Goal: Navigation & Orientation: Find specific page/section

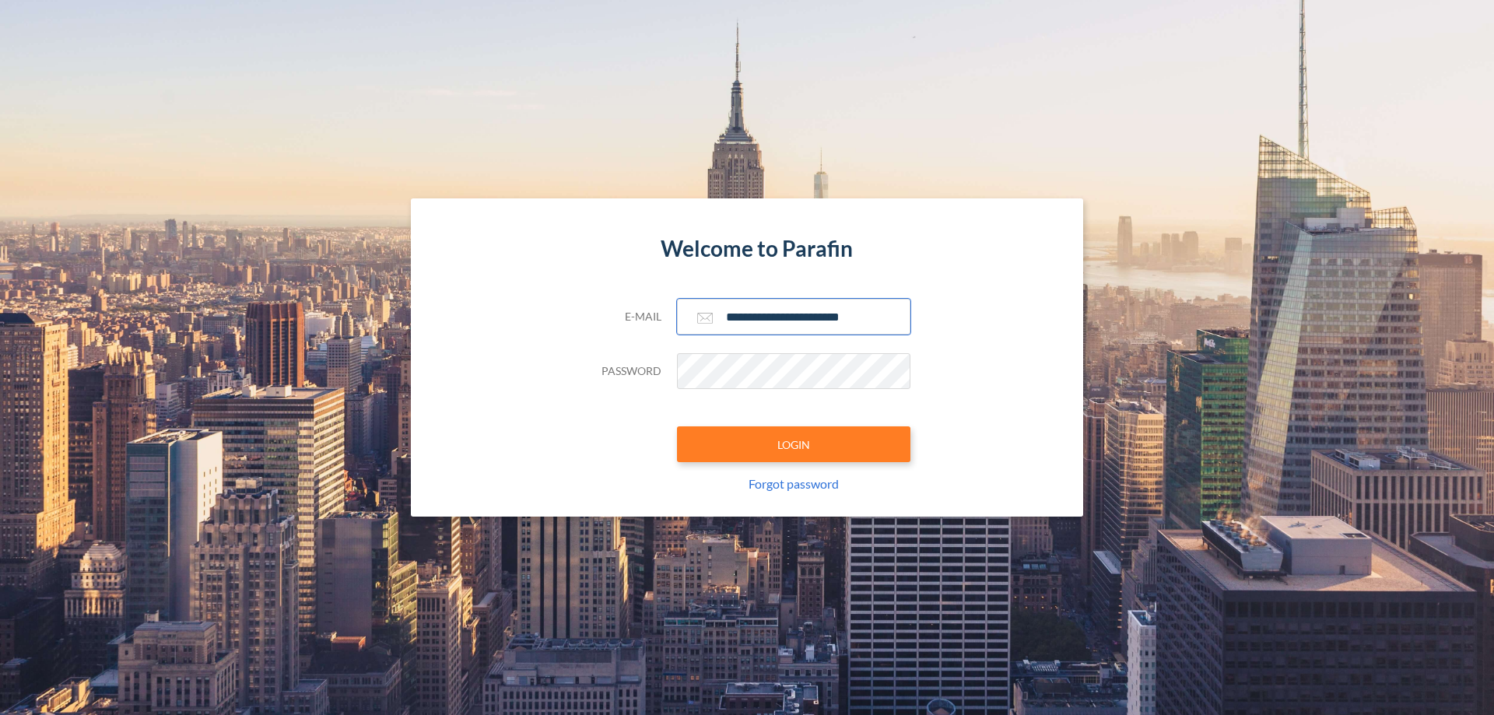
type input "**********"
click at [794, 444] on button "LOGIN" at bounding box center [793, 444] width 233 height 36
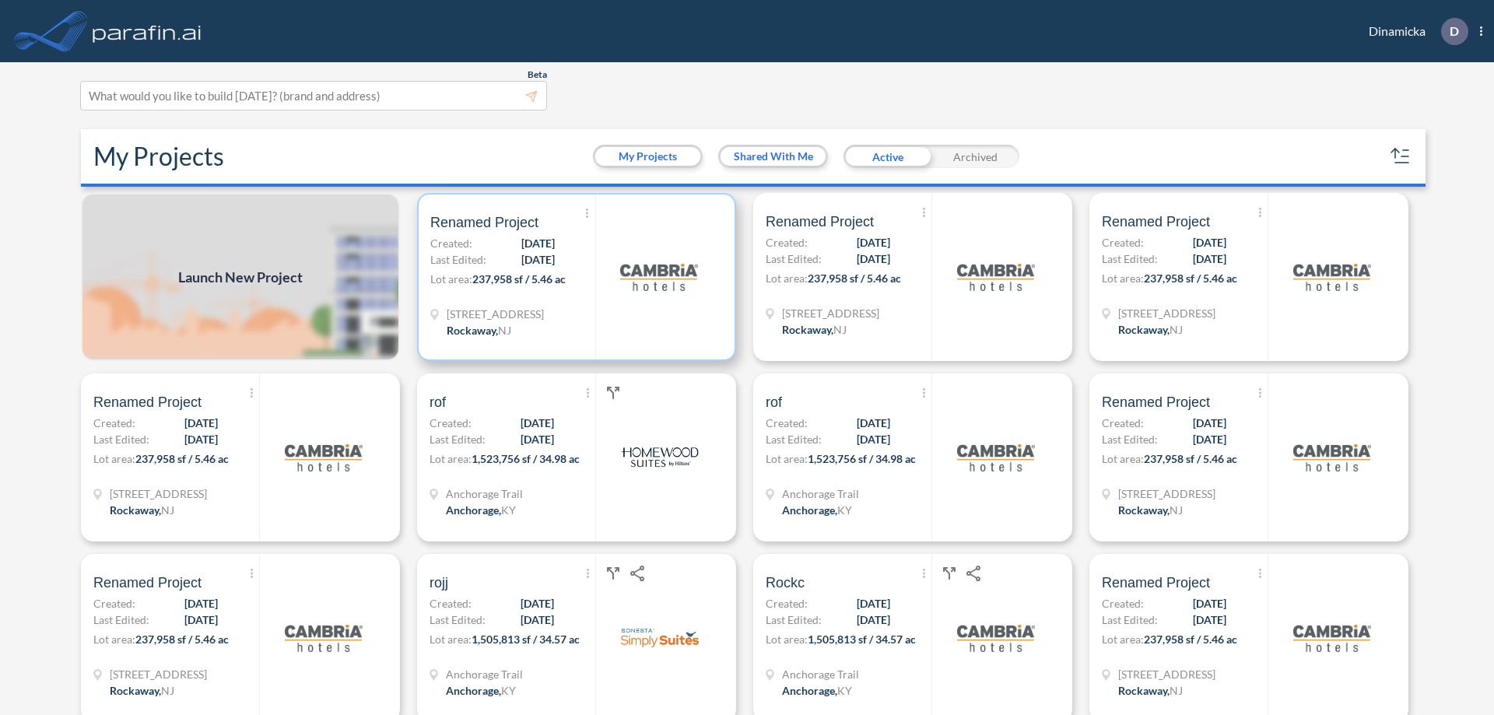
scroll to position [4, 0]
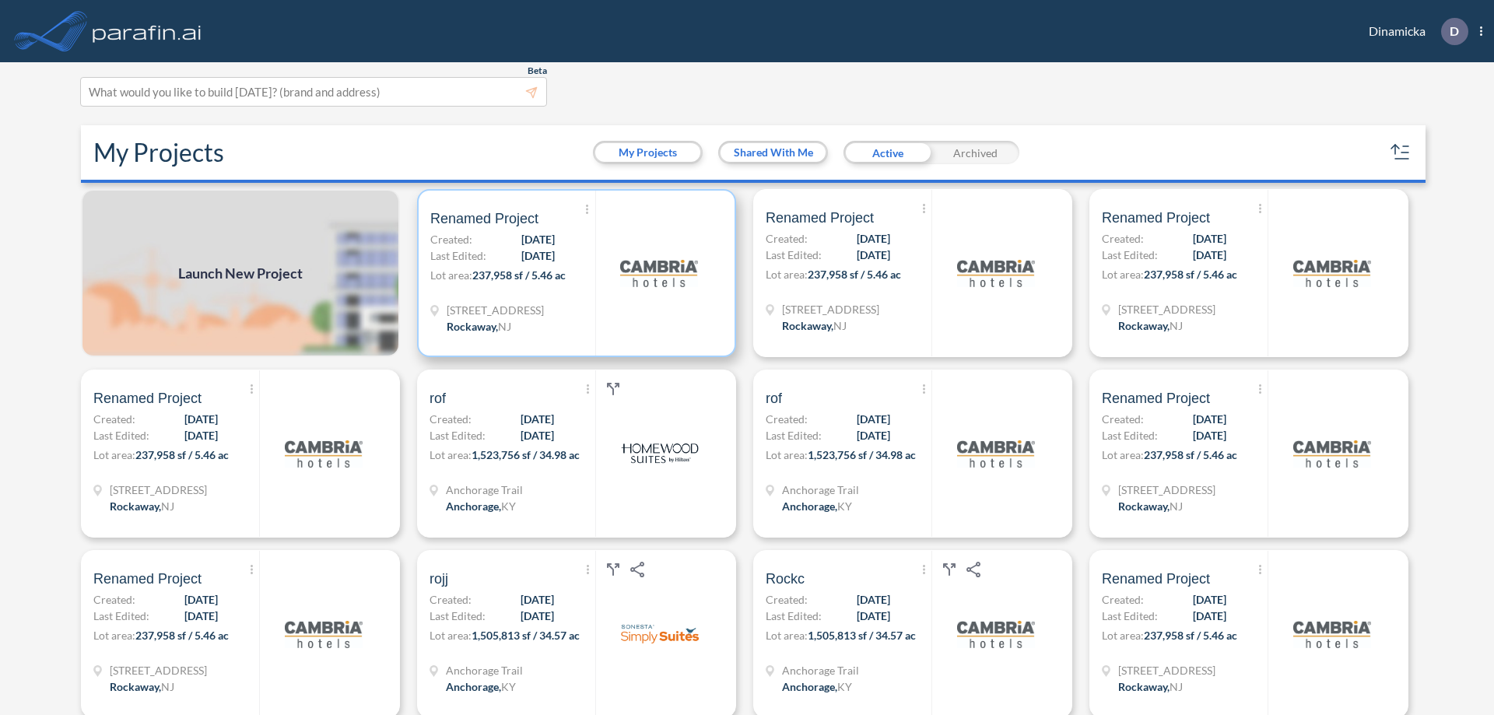
click at [573, 273] on p "Lot area: 237,958 sf / 5.46 ac" at bounding box center [512, 278] width 165 height 23
